Goal: Task Accomplishment & Management: Use online tool/utility

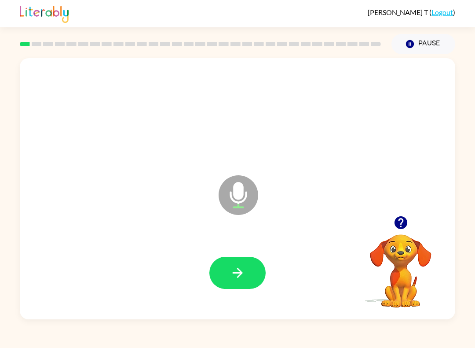
click at [220, 286] on button "button" at bounding box center [237, 273] width 56 height 32
click at [219, 285] on button "button" at bounding box center [237, 273] width 56 height 32
click at [237, 270] on icon "button" at bounding box center [237, 272] width 15 height 15
click at [222, 284] on button "button" at bounding box center [237, 273] width 56 height 32
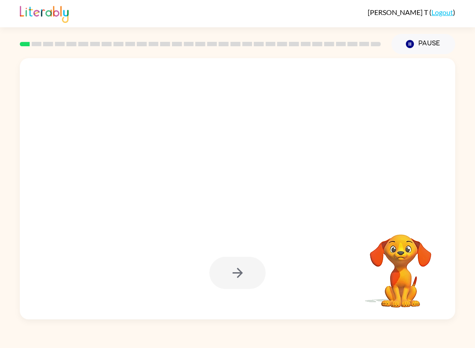
click at [230, 274] on div at bounding box center [237, 273] width 56 height 32
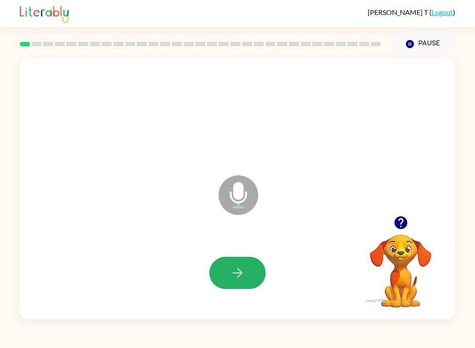
click at [230, 271] on icon "button" at bounding box center [237, 272] width 15 height 15
click at [229, 279] on button "button" at bounding box center [237, 273] width 56 height 32
click at [226, 280] on button "button" at bounding box center [237, 273] width 56 height 32
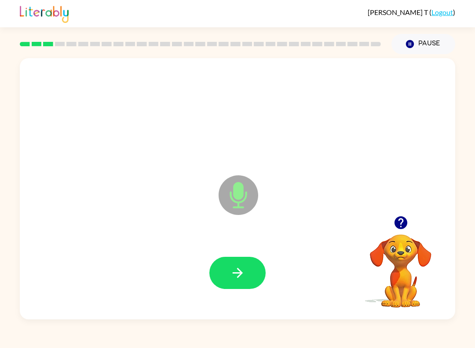
click at [222, 286] on button "button" at bounding box center [237, 273] width 56 height 32
click at [356, 46] on button "Pause Pause" at bounding box center [424, 44] width 64 height 20
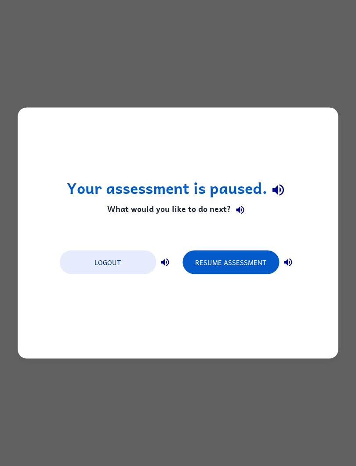
click at [238, 260] on button "Resume Assessment" at bounding box center [231, 263] width 97 height 24
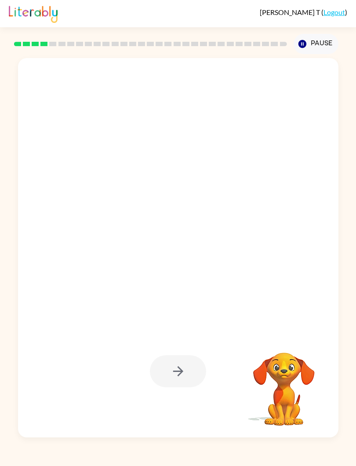
click at [193, 371] on div at bounding box center [178, 372] width 56 height 32
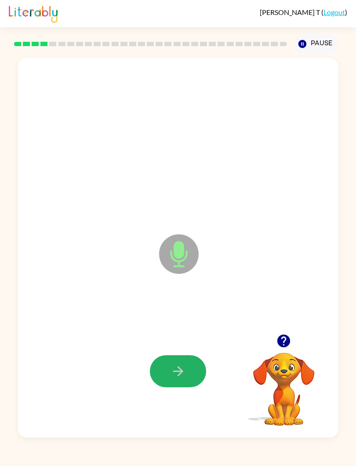
click at [179, 365] on icon "button" at bounding box center [178, 371] width 15 height 15
click at [157, 359] on button "button" at bounding box center [178, 372] width 56 height 32
click at [178, 381] on button "button" at bounding box center [178, 372] width 56 height 32
click at [179, 375] on icon "button" at bounding box center [178, 371] width 15 height 15
click at [165, 365] on button "button" at bounding box center [178, 372] width 56 height 32
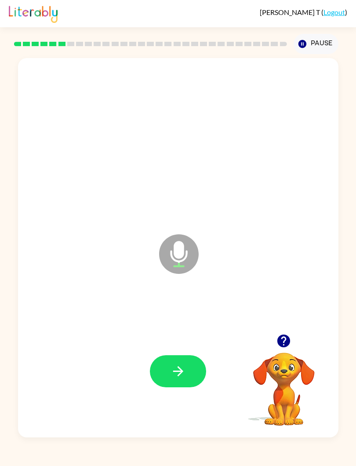
click at [173, 363] on button "button" at bounding box center [178, 372] width 56 height 32
click at [172, 367] on icon "button" at bounding box center [178, 371] width 15 height 15
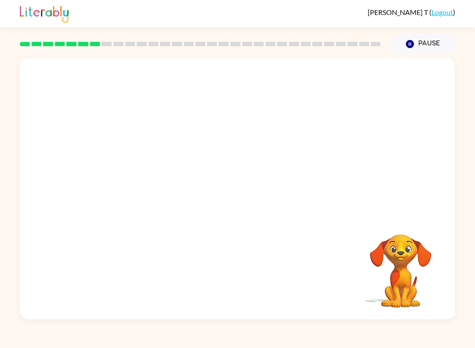
click at [21, 263] on div "Your browser must support playing .mp4 files to use Literably. Please try using…" at bounding box center [238, 188] width 436 height 261
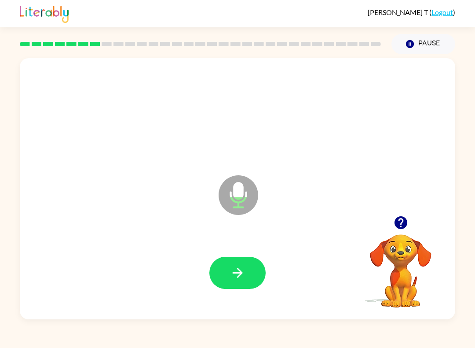
click at [236, 272] on icon "button" at bounding box center [237, 272] width 15 height 15
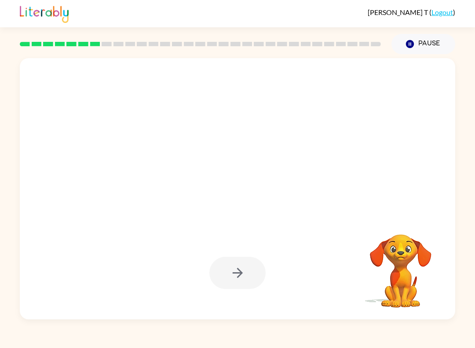
click at [231, 264] on div at bounding box center [237, 273] width 56 height 32
click at [224, 269] on div at bounding box center [237, 273] width 56 height 32
click at [225, 269] on div at bounding box center [237, 273] width 56 height 32
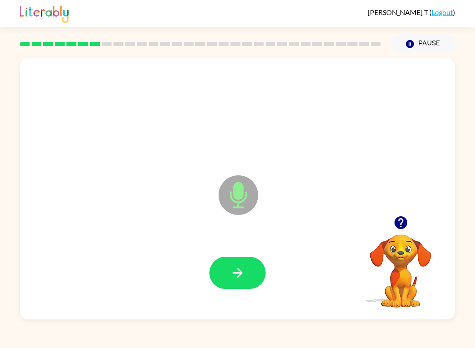
click at [237, 270] on icon "button" at bounding box center [237, 272] width 15 height 15
click at [231, 270] on icon "button" at bounding box center [237, 272] width 15 height 15
click at [230, 263] on button "button" at bounding box center [237, 273] width 56 height 32
click at [232, 263] on button "button" at bounding box center [237, 273] width 56 height 32
click at [230, 257] on button "button" at bounding box center [237, 273] width 56 height 32
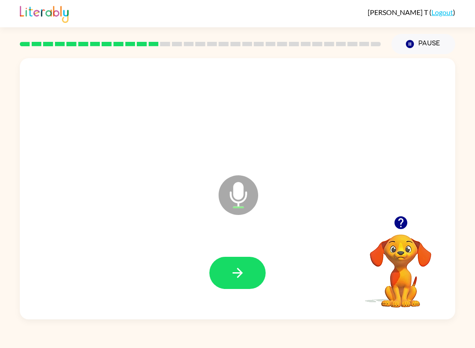
click at [229, 264] on button "button" at bounding box center [237, 273] width 56 height 32
click at [356, 35] on button "Pause Pause" at bounding box center [424, 44] width 64 height 20
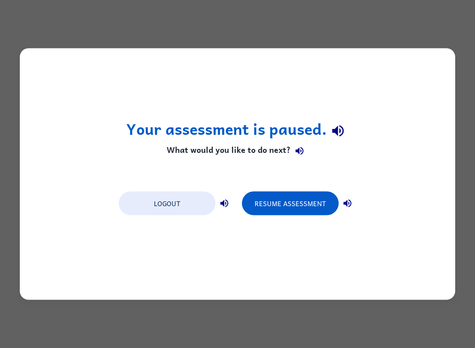
click at [306, 197] on button "Resume Assessment" at bounding box center [290, 203] width 97 height 24
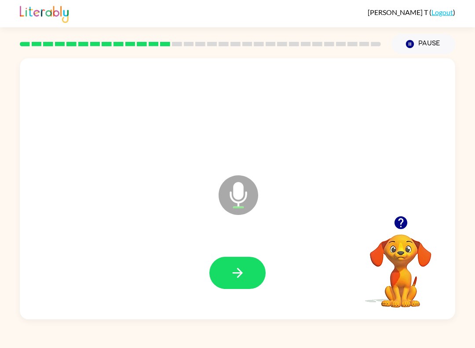
click at [228, 276] on button "button" at bounding box center [237, 273] width 56 height 32
click at [233, 276] on icon "button" at bounding box center [237, 272] width 15 height 15
click at [225, 262] on button "button" at bounding box center [237, 273] width 56 height 32
click at [231, 269] on icon "button" at bounding box center [237, 272] width 15 height 15
click at [236, 272] on icon "button" at bounding box center [237, 272] width 15 height 15
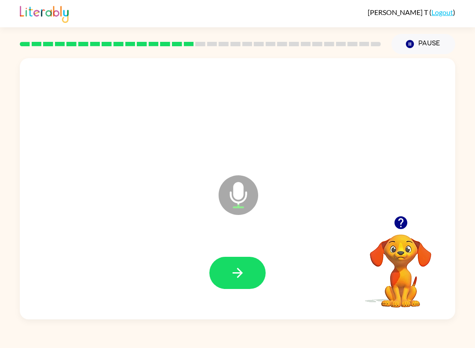
click at [229, 270] on button "button" at bounding box center [237, 273] width 56 height 32
click at [224, 272] on button "button" at bounding box center [237, 273] width 56 height 32
click at [284, 50] on div at bounding box center [201, 44] width 372 height 31
click at [217, 270] on button "button" at bounding box center [237, 273] width 56 height 32
click at [240, 273] on icon "button" at bounding box center [237, 273] width 10 height 10
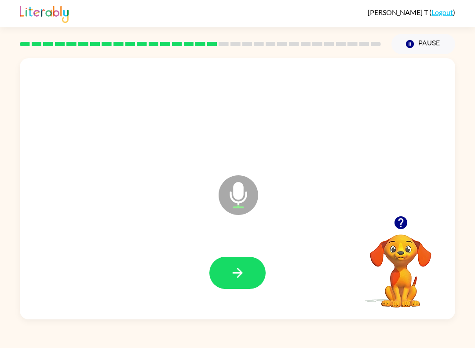
click at [356, 41] on button "Pause Pause" at bounding box center [424, 44] width 64 height 20
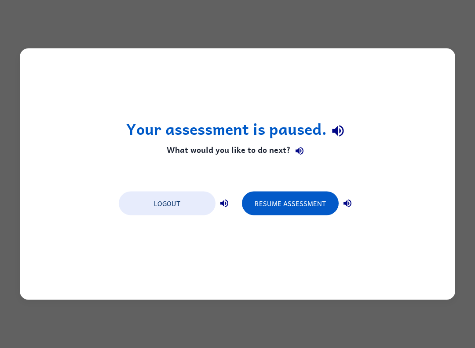
click at [307, 197] on button "Resume Assessment" at bounding box center [290, 203] width 97 height 24
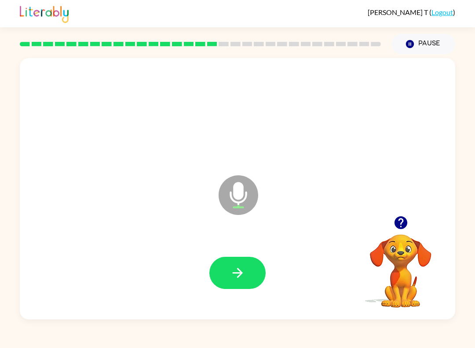
click at [228, 275] on button "button" at bounding box center [237, 273] width 56 height 32
click at [240, 281] on button "button" at bounding box center [237, 273] width 56 height 32
click at [234, 255] on div at bounding box center [238, 272] width 418 height 75
click at [243, 264] on button "button" at bounding box center [237, 273] width 56 height 32
click at [232, 271] on icon "button" at bounding box center [237, 272] width 15 height 15
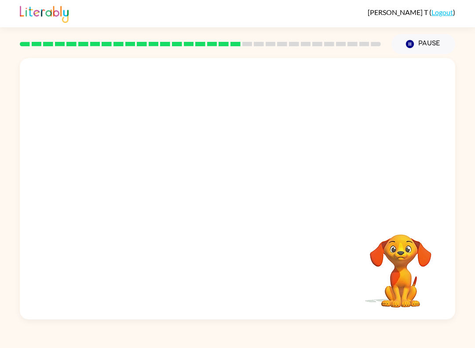
click at [356, 44] on button "Pause Pause" at bounding box center [424, 44] width 64 height 20
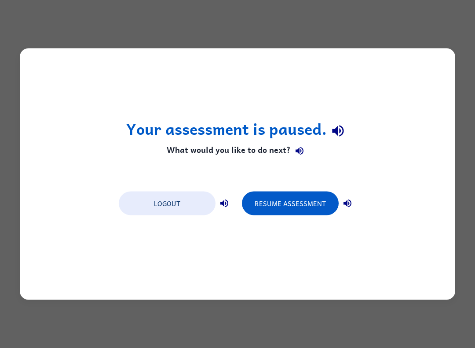
click at [312, 198] on button "Resume Assessment" at bounding box center [290, 203] width 97 height 24
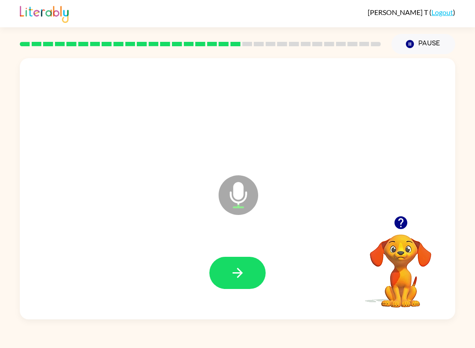
click at [248, 257] on button "button" at bounding box center [237, 273] width 56 height 32
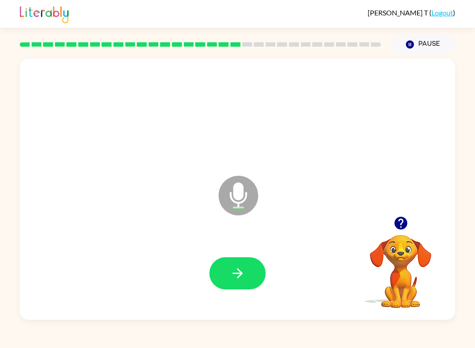
click at [251, 265] on button "button" at bounding box center [237, 273] width 56 height 32
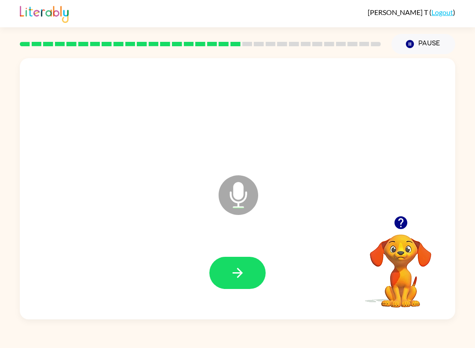
click at [254, 259] on button "button" at bounding box center [237, 273] width 56 height 32
click at [238, 244] on div at bounding box center [238, 272] width 418 height 75
click at [235, 273] on icon "button" at bounding box center [237, 273] width 10 height 10
click at [244, 264] on button "button" at bounding box center [237, 273] width 56 height 32
click at [245, 246] on div at bounding box center [238, 272] width 418 height 75
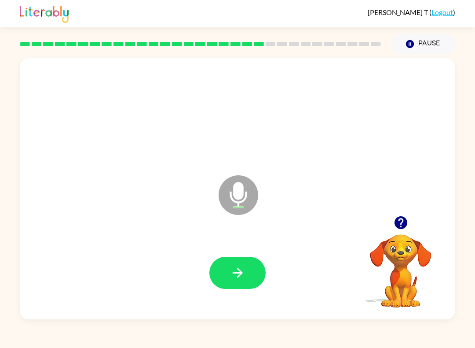
click at [246, 264] on button "button" at bounding box center [237, 273] width 56 height 32
click at [250, 263] on button "button" at bounding box center [237, 273] width 56 height 32
click at [243, 268] on icon "button" at bounding box center [237, 272] width 15 height 15
click at [245, 268] on icon "button" at bounding box center [237, 272] width 15 height 15
click at [245, 276] on icon "button" at bounding box center [237, 272] width 15 height 15
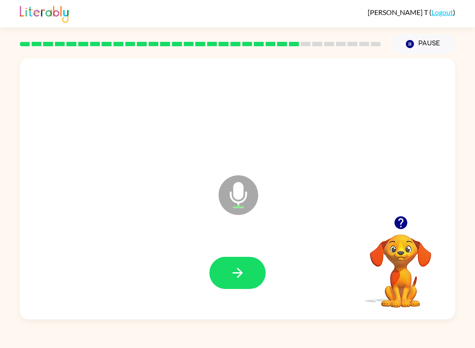
click at [235, 270] on icon "button" at bounding box center [237, 272] width 15 height 15
click at [255, 267] on button "button" at bounding box center [237, 273] width 56 height 32
click at [243, 270] on icon "button" at bounding box center [237, 272] width 15 height 15
click at [233, 283] on button "button" at bounding box center [237, 273] width 56 height 32
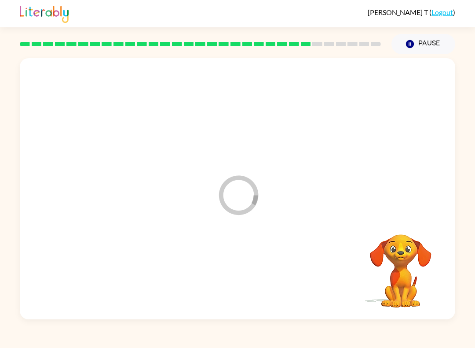
click at [257, 253] on div at bounding box center [238, 272] width 418 height 75
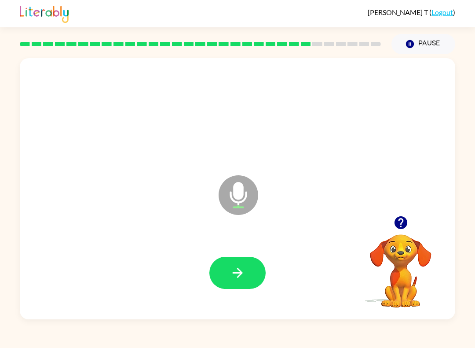
click at [261, 263] on button "button" at bounding box center [237, 273] width 56 height 32
click at [238, 261] on button "button" at bounding box center [237, 273] width 56 height 32
click at [242, 260] on button "button" at bounding box center [237, 273] width 56 height 32
click at [237, 278] on icon "button" at bounding box center [237, 272] width 15 height 15
click at [257, 272] on button "button" at bounding box center [237, 273] width 56 height 32
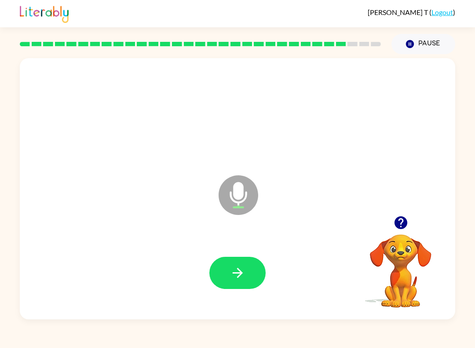
click at [248, 277] on button "button" at bounding box center [237, 273] width 56 height 32
click at [245, 266] on icon "button" at bounding box center [237, 272] width 15 height 15
click at [236, 274] on icon "button" at bounding box center [237, 272] width 15 height 15
click at [261, 273] on button "button" at bounding box center [237, 273] width 56 height 32
click at [232, 264] on div at bounding box center [237, 273] width 56 height 32
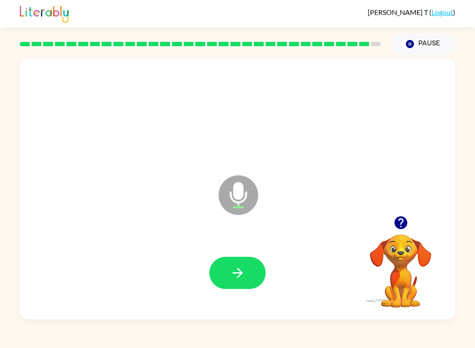
click at [252, 264] on button "button" at bounding box center [237, 273] width 56 height 32
click at [235, 270] on icon "button" at bounding box center [237, 272] width 15 height 15
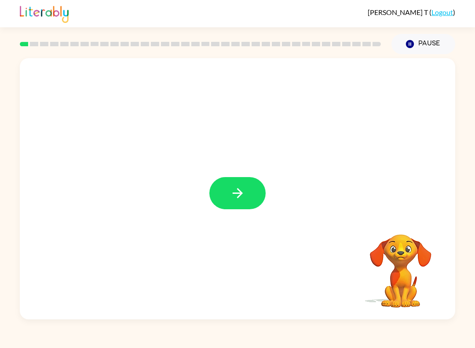
click at [224, 184] on button "button" at bounding box center [237, 193] width 56 height 32
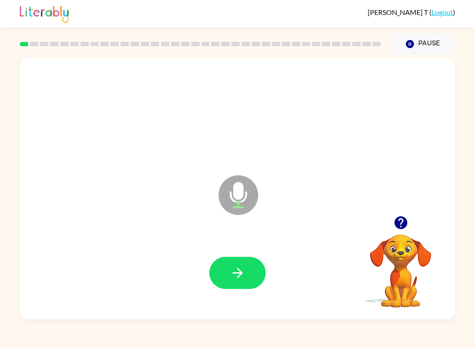
click at [263, 271] on button "button" at bounding box center [237, 273] width 56 height 32
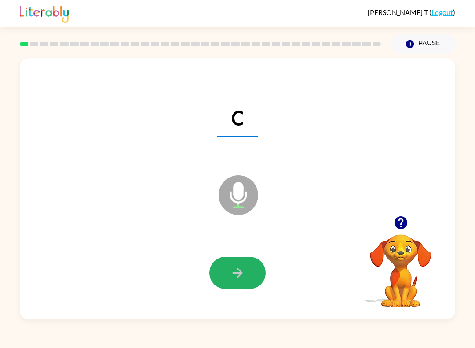
click at [228, 285] on button "button" at bounding box center [237, 273] width 56 height 32
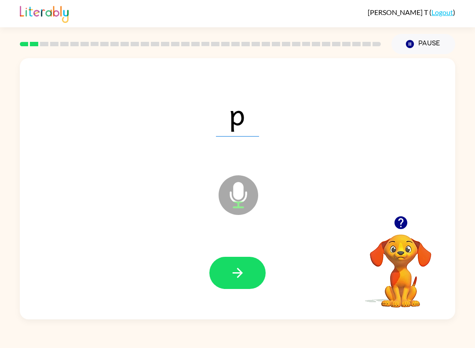
click at [248, 271] on button "button" at bounding box center [237, 273] width 56 height 32
click at [232, 261] on button "button" at bounding box center [237, 273] width 56 height 32
click at [246, 268] on button "button" at bounding box center [237, 273] width 56 height 32
click at [238, 276] on icon "button" at bounding box center [237, 272] width 15 height 15
click at [231, 273] on icon "button" at bounding box center [237, 272] width 15 height 15
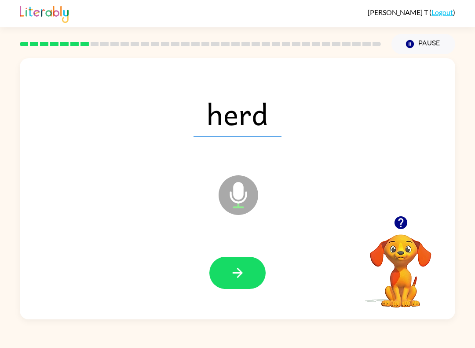
click at [247, 283] on button "button" at bounding box center [237, 273] width 56 height 32
click at [424, 40] on button "Pause Pause" at bounding box center [424, 44] width 64 height 20
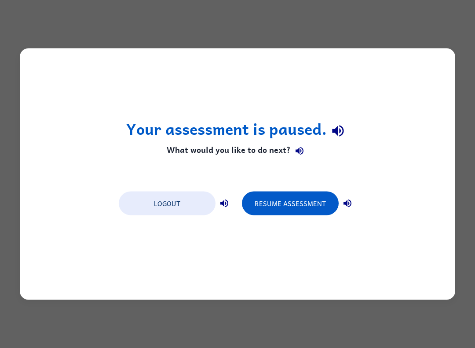
click at [299, 204] on button "Resume Assessment" at bounding box center [290, 203] width 97 height 24
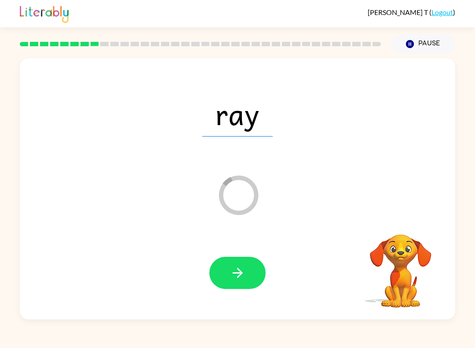
click at [238, 272] on icon "button" at bounding box center [237, 272] width 15 height 15
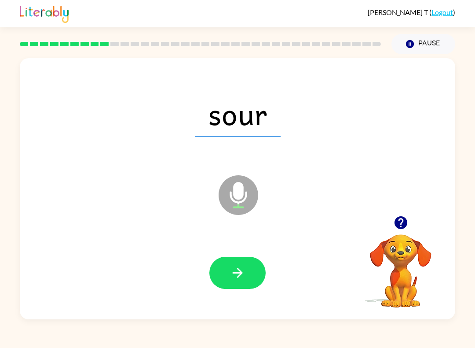
click at [228, 270] on button "button" at bounding box center [237, 273] width 56 height 32
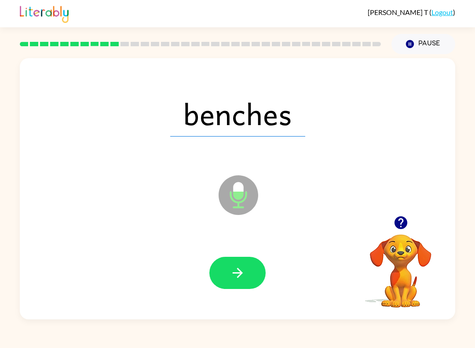
click at [220, 272] on button "button" at bounding box center [237, 273] width 56 height 32
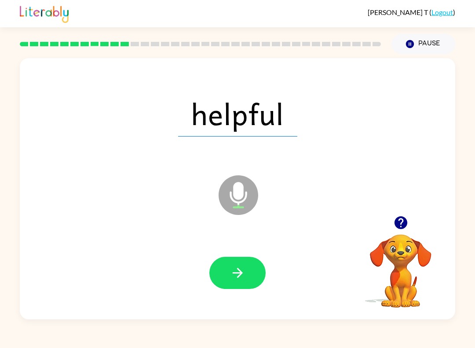
click at [397, 221] on icon "button" at bounding box center [400, 222] width 13 height 13
click at [405, 217] on icon "button" at bounding box center [400, 222] width 15 height 15
click at [250, 272] on button "button" at bounding box center [237, 273] width 56 height 32
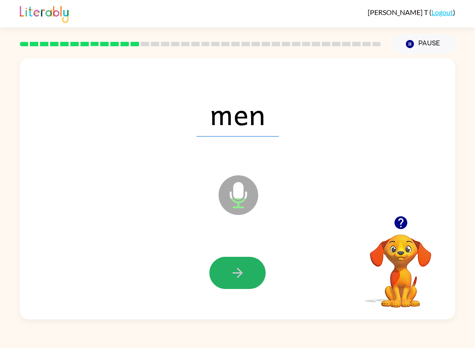
click at [257, 278] on button "button" at bounding box center [237, 273] width 56 height 32
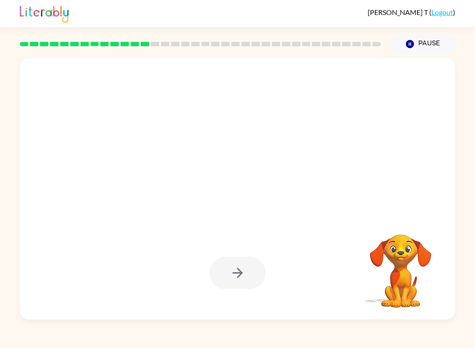
click at [439, 32] on div "Pause Pause" at bounding box center [423, 44] width 74 height 31
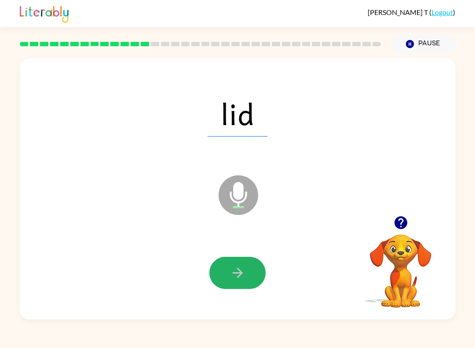
click at [225, 276] on button "button" at bounding box center [237, 273] width 56 height 32
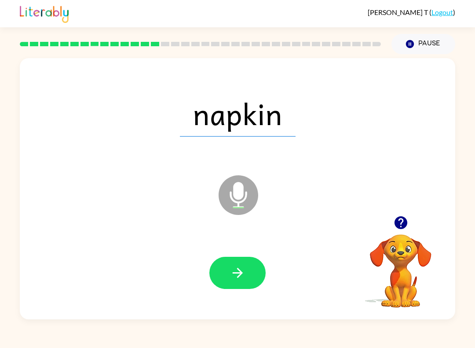
click at [265, 264] on div at bounding box center [237, 273] width 56 height 32
click at [242, 279] on icon "button" at bounding box center [237, 272] width 15 height 15
click at [410, 204] on div "camp Microphone The Microphone is here when it is your turn to talk" at bounding box center [238, 188] width 436 height 261
click at [404, 213] on button "button" at bounding box center [401, 222] width 22 height 22
click at [234, 270] on icon "button" at bounding box center [237, 272] width 15 height 15
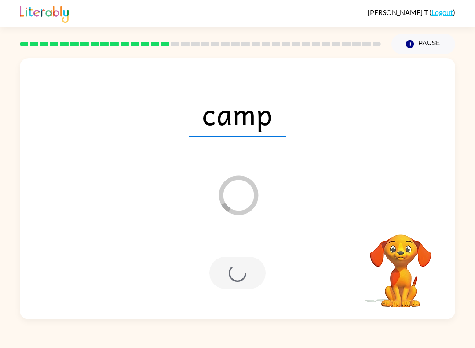
click at [433, 40] on button "Pause Pause" at bounding box center [424, 44] width 64 height 20
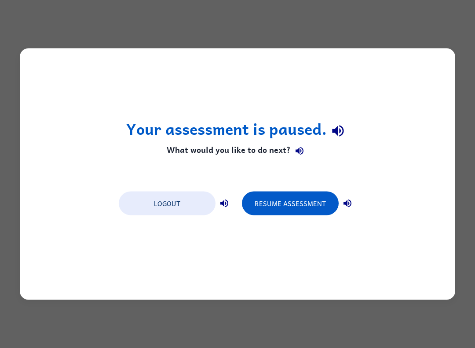
click at [295, 215] on button "Resume Assessment" at bounding box center [290, 203] width 97 height 24
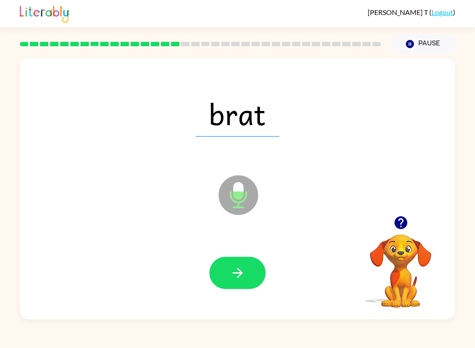
click at [247, 270] on button "button" at bounding box center [237, 273] width 56 height 32
click at [256, 262] on button "button" at bounding box center [237, 273] width 56 height 32
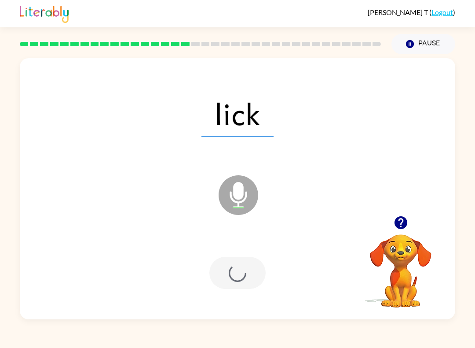
click at [255, 262] on div at bounding box center [237, 273] width 56 height 32
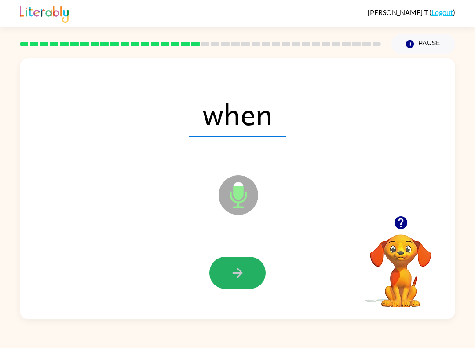
click at [247, 274] on button "button" at bounding box center [237, 273] width 56 height 32
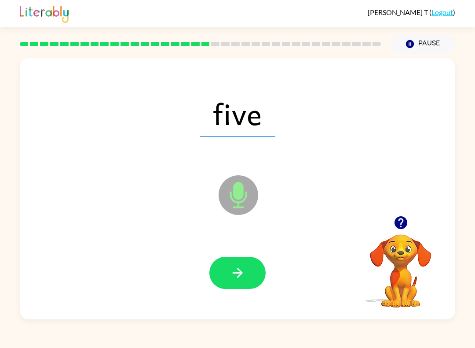
click at [253, 269] on button "button" at bounding box center [237, 273] width 56 height 32
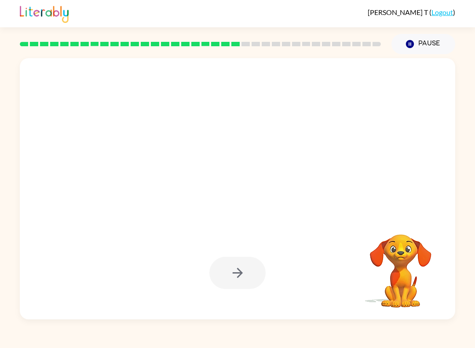
click at [238, 289] on div at bounding box center [238, 272] width 418 height 75
click at [405, 42] on icon "Pause" at bounding box center [410, 44] width 10 height 10
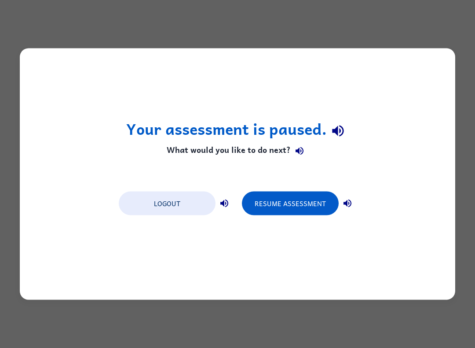
click at [288, 200] on button "Resume Assessment" at bounding box center [290, 203] width 97 height 24
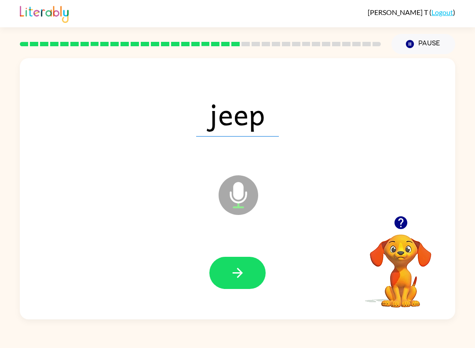
click at [250, 270] on button "button" at bounding box center [237, 273] width 56 height 32
click at [246, 275] on button "button" at bounding box center [237, 273] width 56 height 32
click at [256, 265] on button "button" at bounding box center [237, 273] width 56 height 32
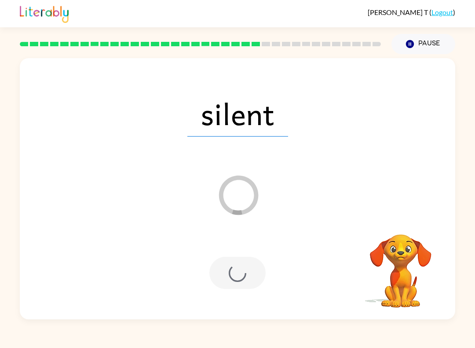
click at [412, 211] on div "silent Loader Your response is being sent to our graders" at bounding box center [238, 188] width 436 height 261
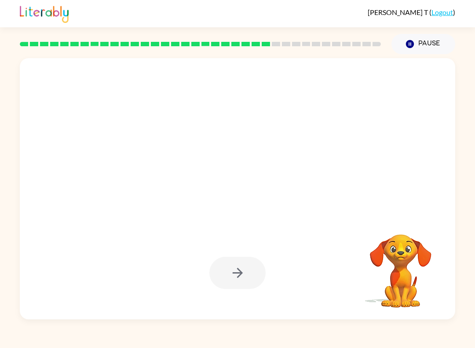
click at [430, 41] on button "Pause Pause" at bounding box center [424, 44] width 64 height 20
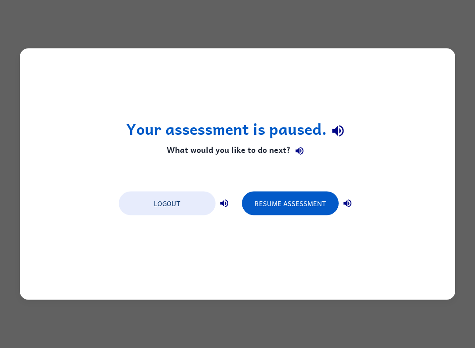
click at [308, 202] on button "Resume Assessment" at bounding box center [290, 203] width 97 height 24
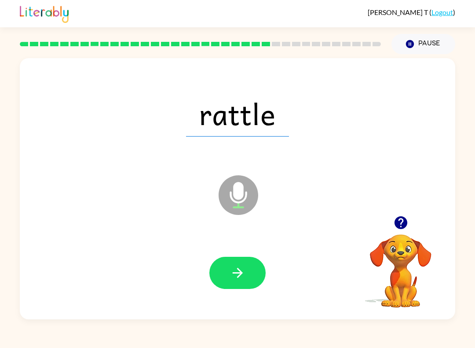
click at [394, 226] on icon "button" at bounding box center [400, 222] width 15 height 15
click at [256, 279] on button "button" at bounding box center [237, 273] width 56 height 32
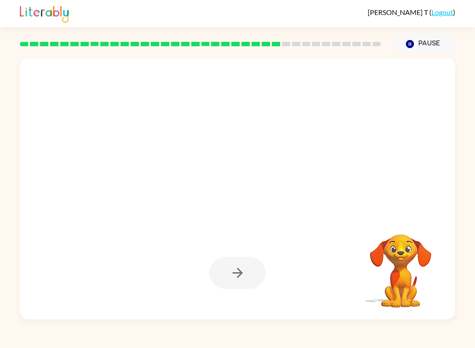
click at [290, 45] on rect at bounding box center [286, 44] width 8 height 4
click at [298, 40] on div at bounding box center [201, 44] width 372 height 31
click at [313, 40] on div at bounding box center [201, 44] width 372 height 31
click at [287, 33] on div at bounding box center [201, 44] width 372 height 31
click at [282, 37] on div at bounding box center [201, 44] width 372 height 31
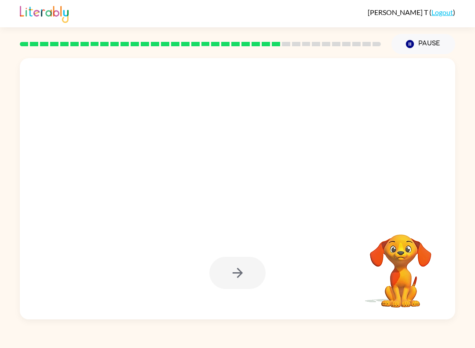
click at [297, 41] on div at bounding box center [201, 44] width 372 height 31
click at [305, 40] on div at bounding box center [201, 44] width 372 height 31
click at [319, 40] on div at bounding box center [201, 44] width 372 height 31
click at [330, 40] on div at bounding box center [201, 44] width 372 height 31
click at [335, 40] on div at bounding box center [201, 44] width 372 height 31
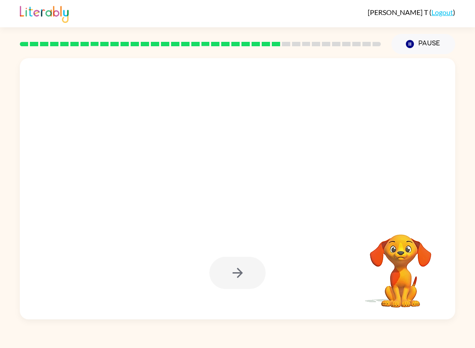
click at [349, 40] on div at bounding box center [201, 44] width 372 height 31
click at [359, 43] on rect at bounding box center [357, 44] width 8 height 4
click at [376, 40] on div at bounding box center [201, 44] width 372 height 31
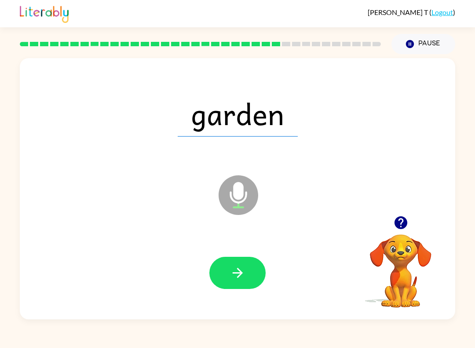
click at [395, 213] on button "button" at bounding box center [401, 222] width 22 height 22
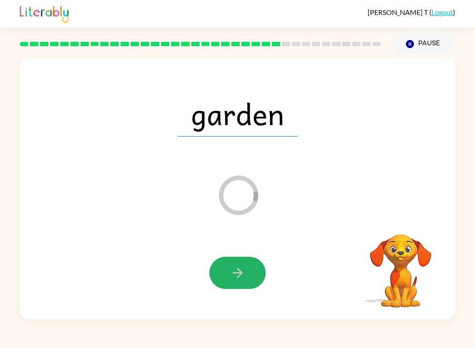
click at [249, 269] on button "button" at bounding box center [237, 273] width 56 height 32
click at [249, 286] on div at bounding box center [237, 273] width 56 height 32
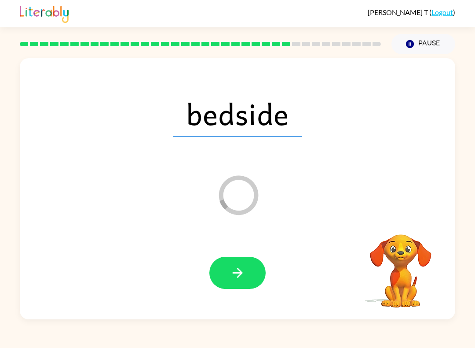
click at [250, 272] on button "button" at bounding box center [237, 273] width 56 height 32
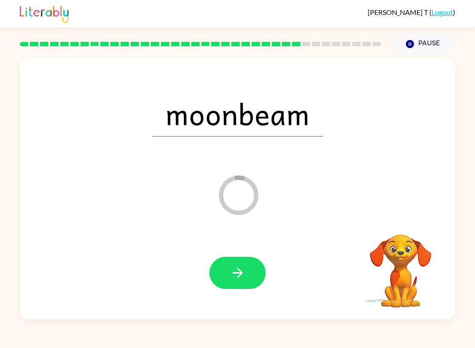
click at [251, 268] on button "button" at bounding box center [237, 273] width 56 height 32
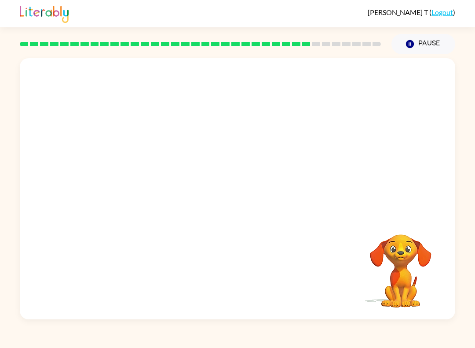
click at [470, 32] on div "Nicolas T ( Logout ) Pause Pause Your browser must support playing .mp4 files t…" at bounding box center [237, 174] width 475 height 348
click at [428, 45] on button "Pause Pause" at bounding box center [424, 44] width 64 height 20
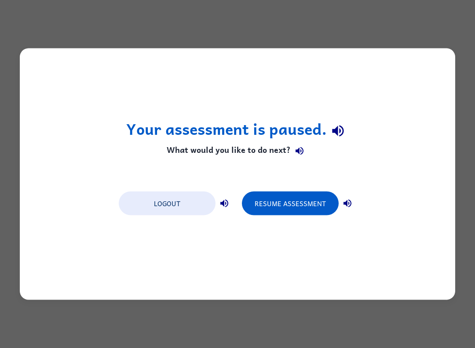
click at [306, 199] on button "Resume Assessment" at bounding box center [290, 203] width 97 height 24
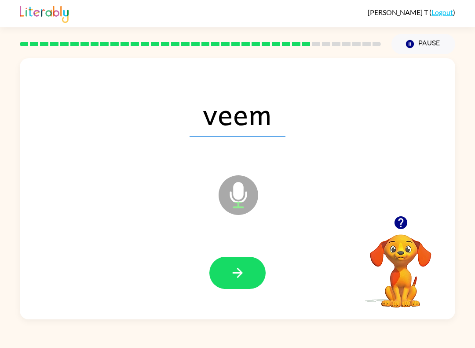
click at [257, 268] on button "button" at bounding box center [237, 273] width 56 height 32
click at [253, 280] on button "button" at bounding box center [237, 273] width 56 height 32
click at [241, 279] on icon "button" at bounding box center [237, 272] width 15 height 15
click at [263, 252] on div at bounding box center [238, 272] width 418 height 75
click at [252, 267] on button "button" at bounding box center [237, 273] width 56 height 32
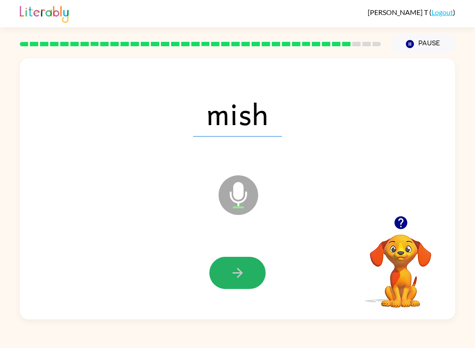
click at [238, 273] on icon "button" at bounding box center [237, 273] width 10 height 10
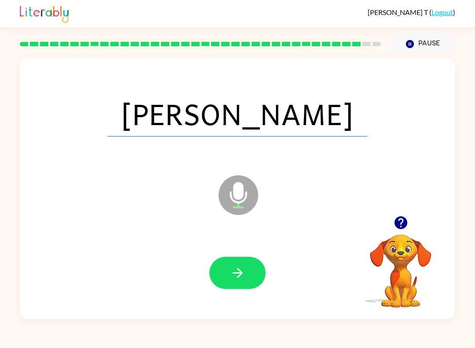
click at [399, 215] on icon "button" at bounding box center [400, 222] width 15 height 15
click at [243, 265] on icon "button" at bounding box center [237, 272] width 15 height 15
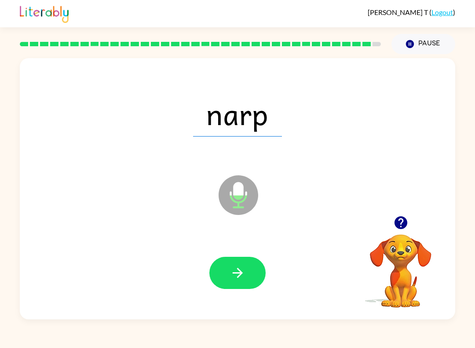
click at [236, 267] on icon "button" at bounding box center [237, 272] width 15 height 15
